Goal: Transaction & Acquisition: Obtain resource

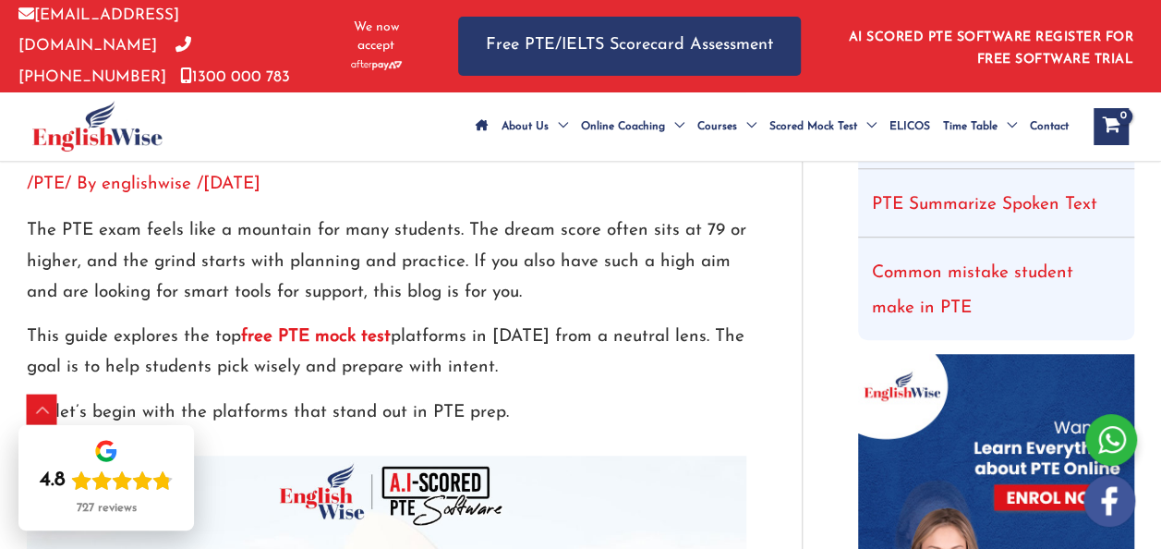
scroll to position [669, 0]
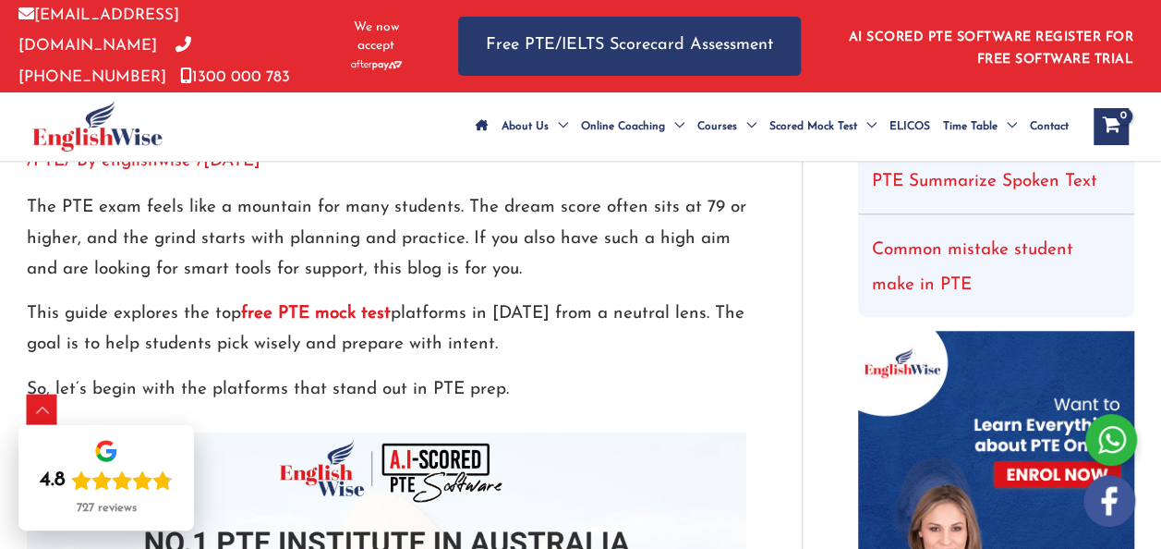
click at [307, 322] on strong "free PTE mock test" at bounding box center [316, 314] width 150 height 18
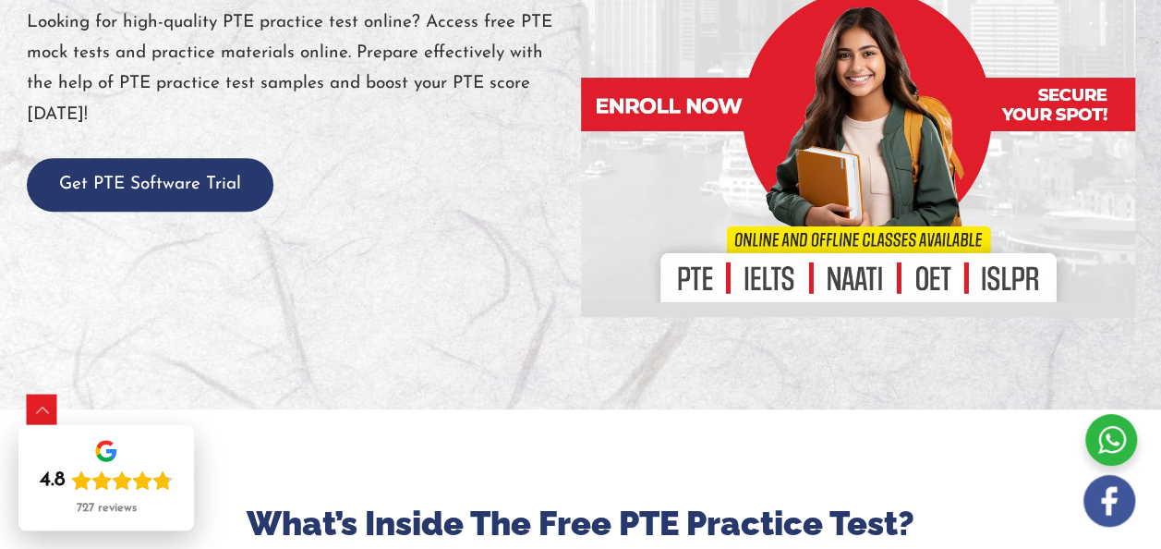
scroll to position [273, 0]
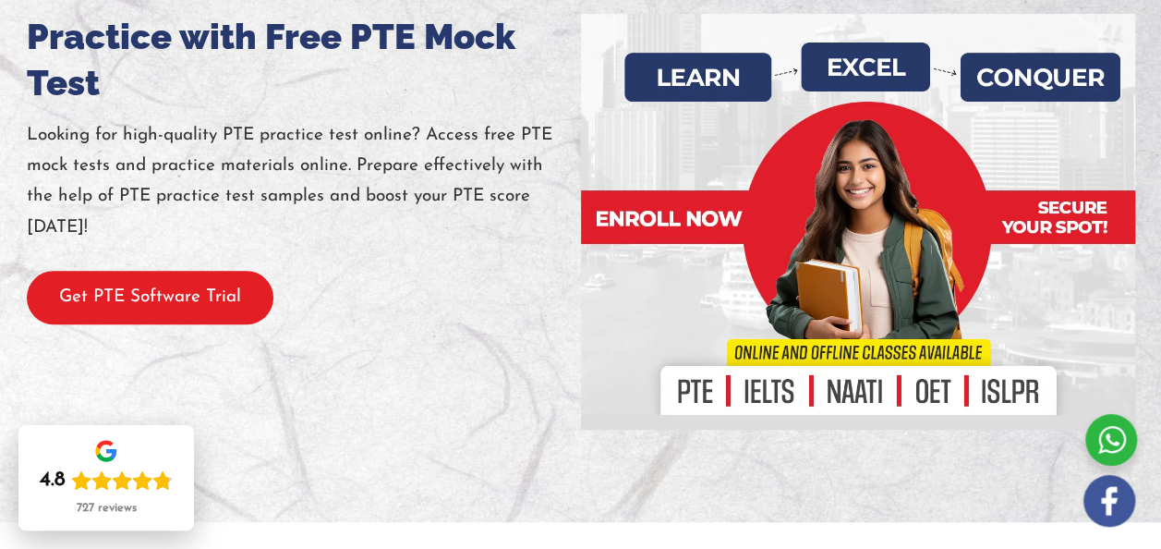
click at [225, 314] on button "Get PTE Software Trial" at bounding box center [150, 298] width 247 height 54
